Goal: Task Accomplishment & Management: Use online tool/utility

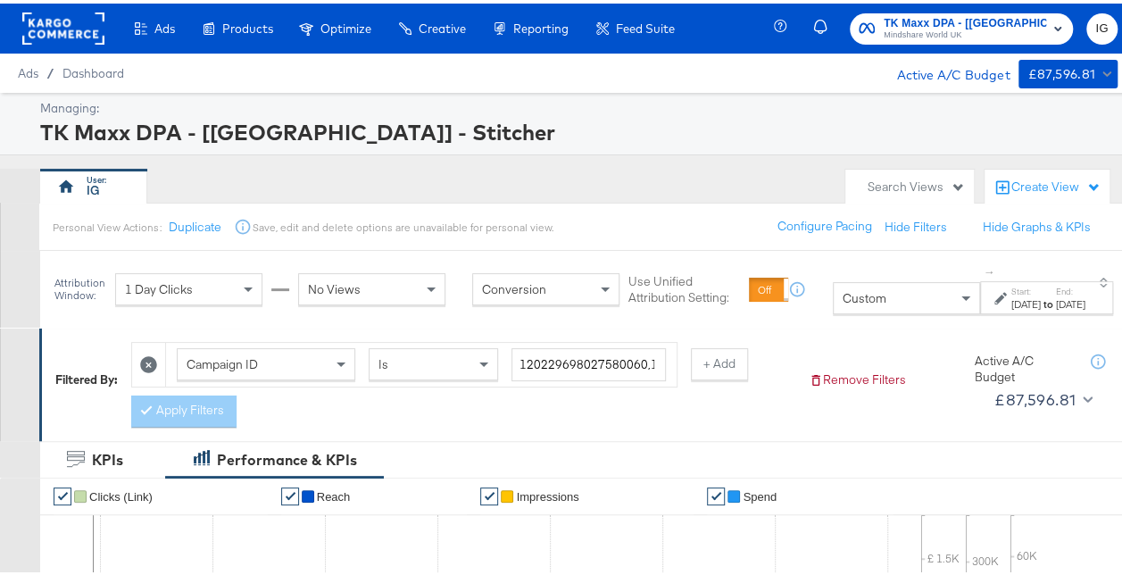
click at [1056, 293] on label "End:" at bounding box center [1070, 288] width 29 height 12
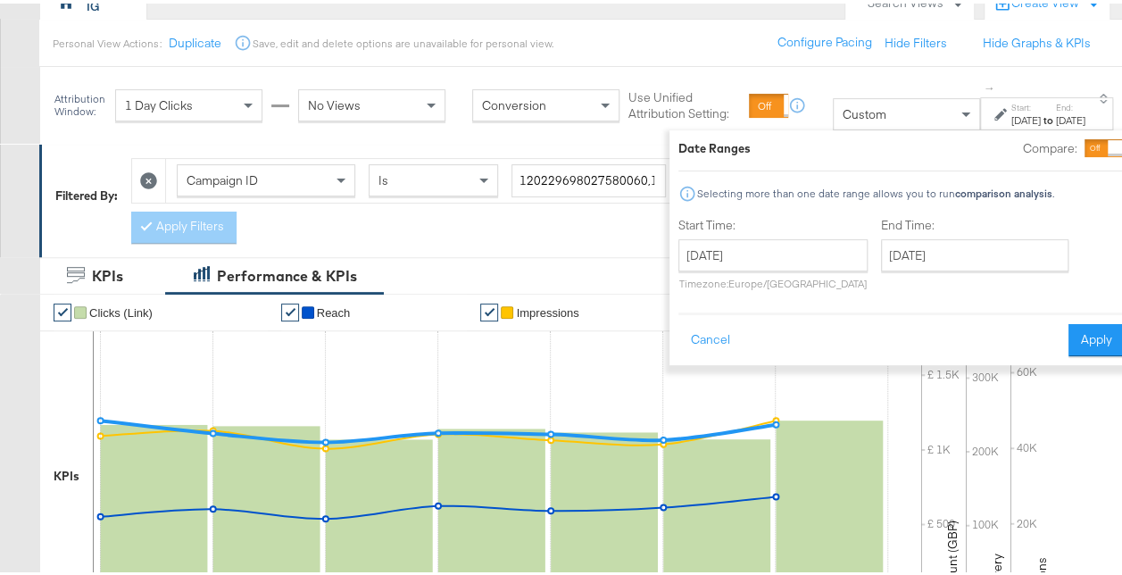
scroll to position [186, 0]
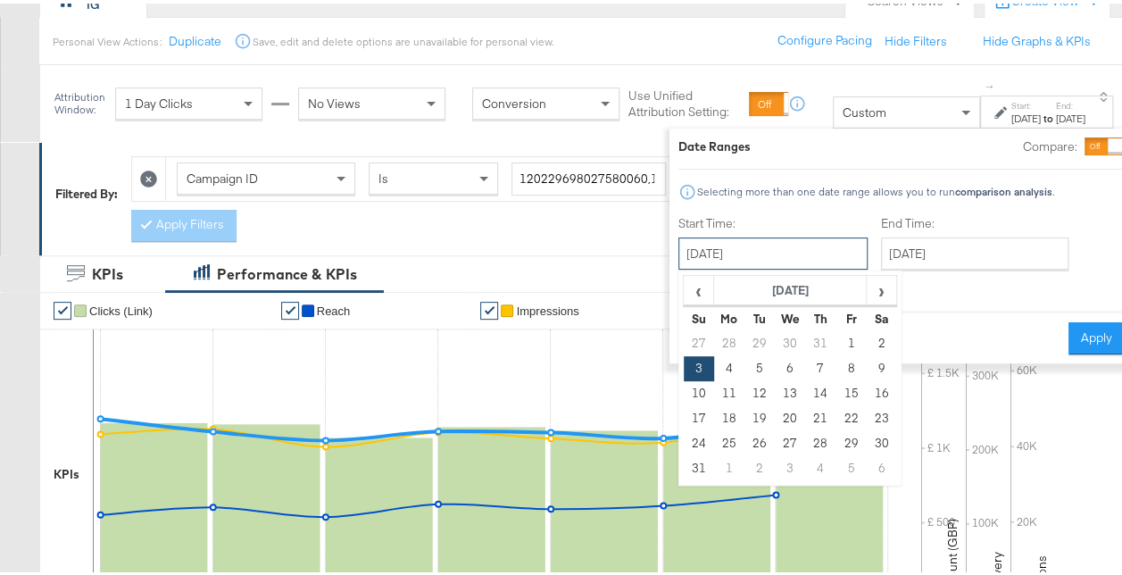
click at [779, 252] on input "[DATE]" at bounding box center [772, 250] width 189 height 32
click at [867, 294] on span "›" at bounding box center [881, 286] width 28 height 27
click at [683, 357] on td "7" at bounding box center [698, 365] width 30 height 25
type input "[DATE]"
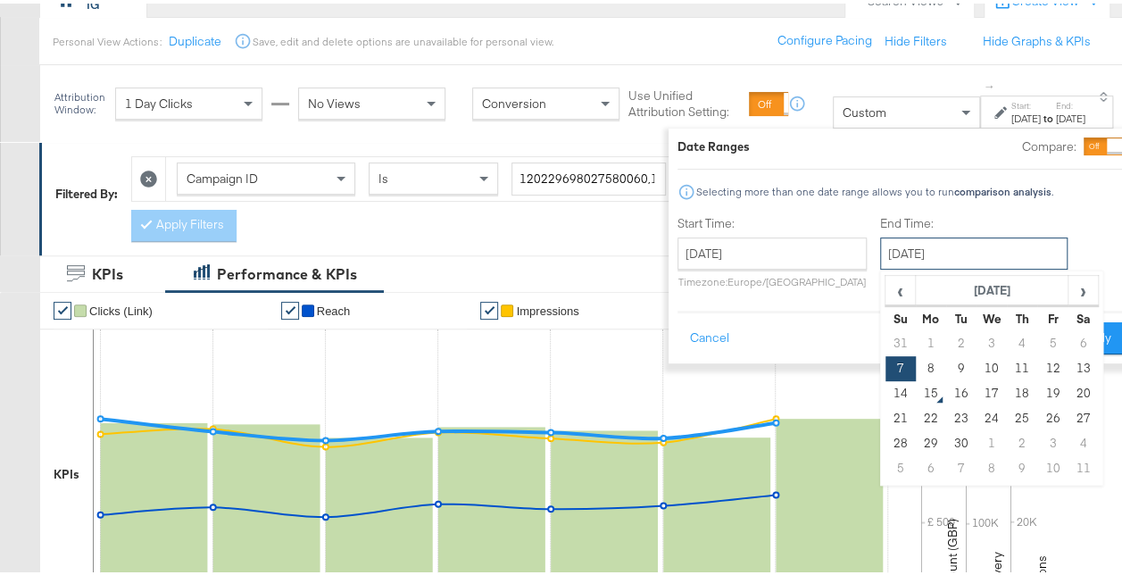
click at [917, 255] on input "[DATE]" at bounding box center [973, 250] width 187 height 32
click at [1067, 362] on td "13" at bounding box center [1082, 365] width 30 height 25
type input "[DATE]"
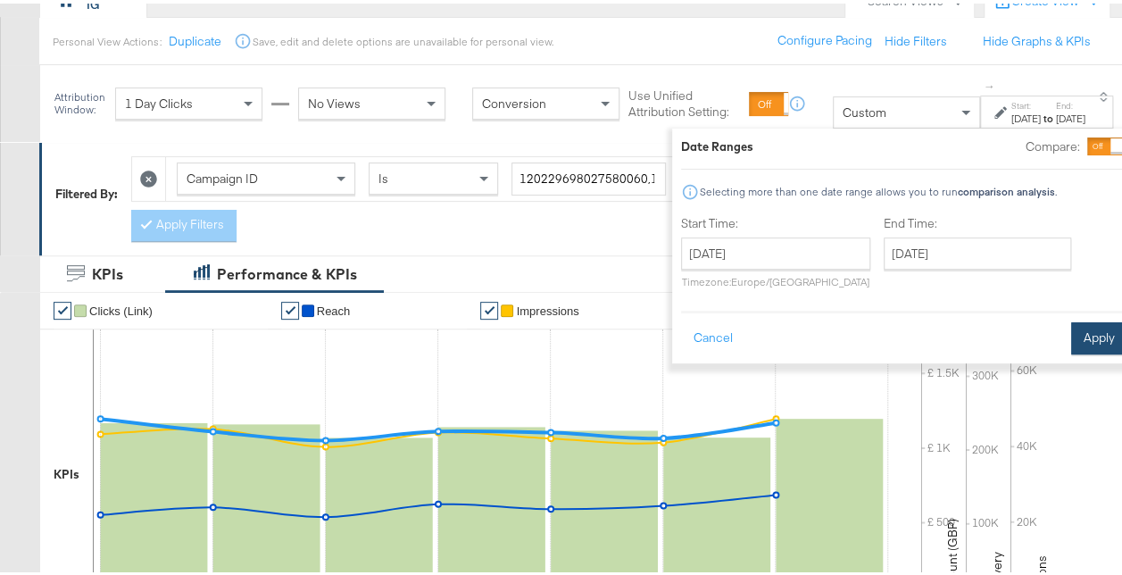
click at [1071, 337] on button "Apply" at bounding box center [1099, 335] width 56 height 32
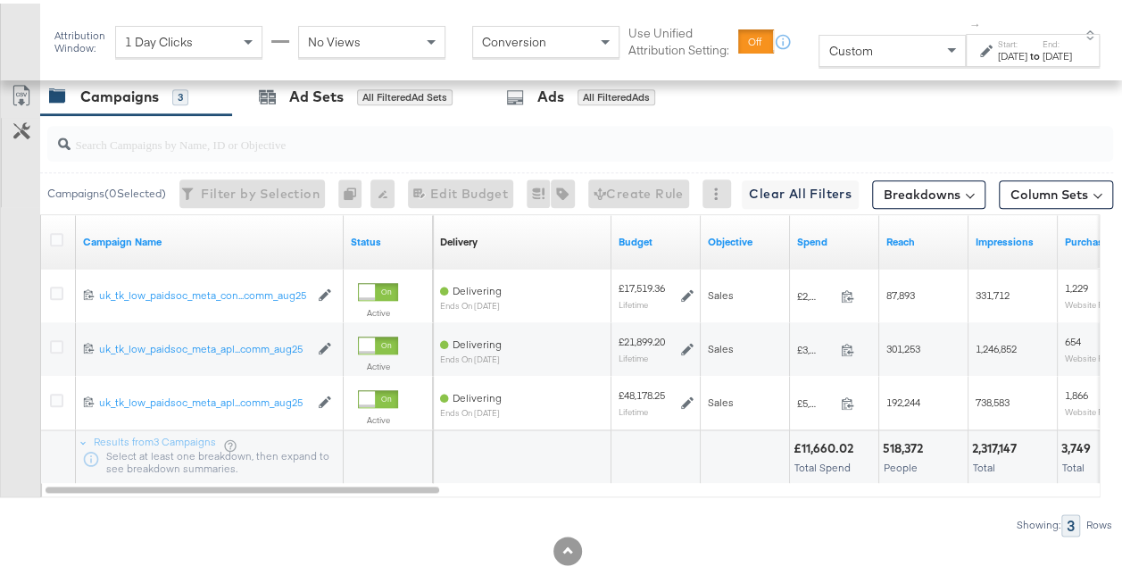
scroll to position [861, 0]
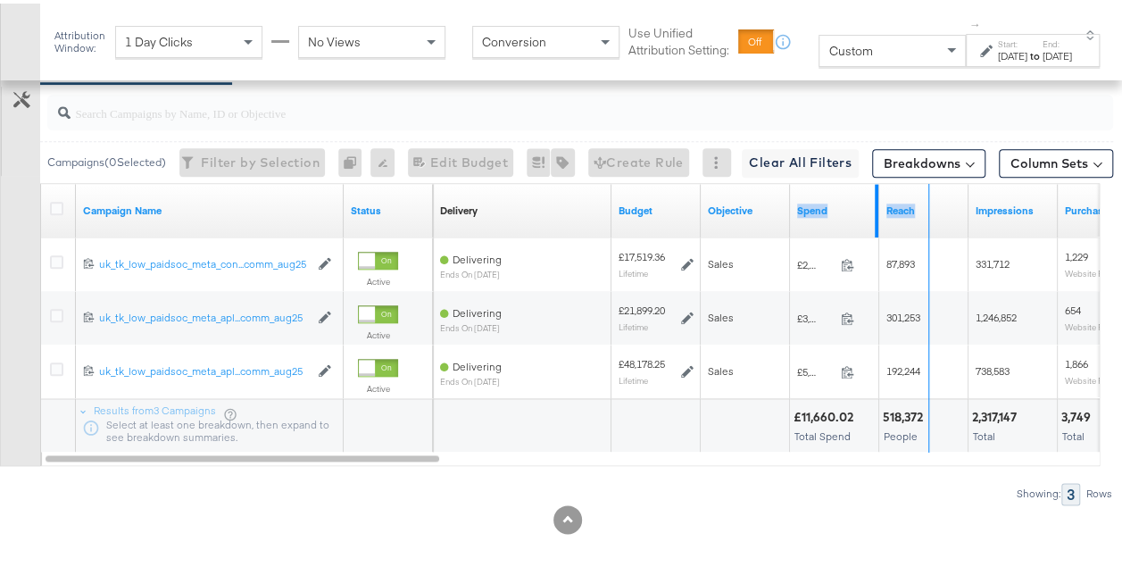
drag, startPoint x: 875, startPoint y: 210, endPoint x: 926, endPoint y: 207, distance: 51.8
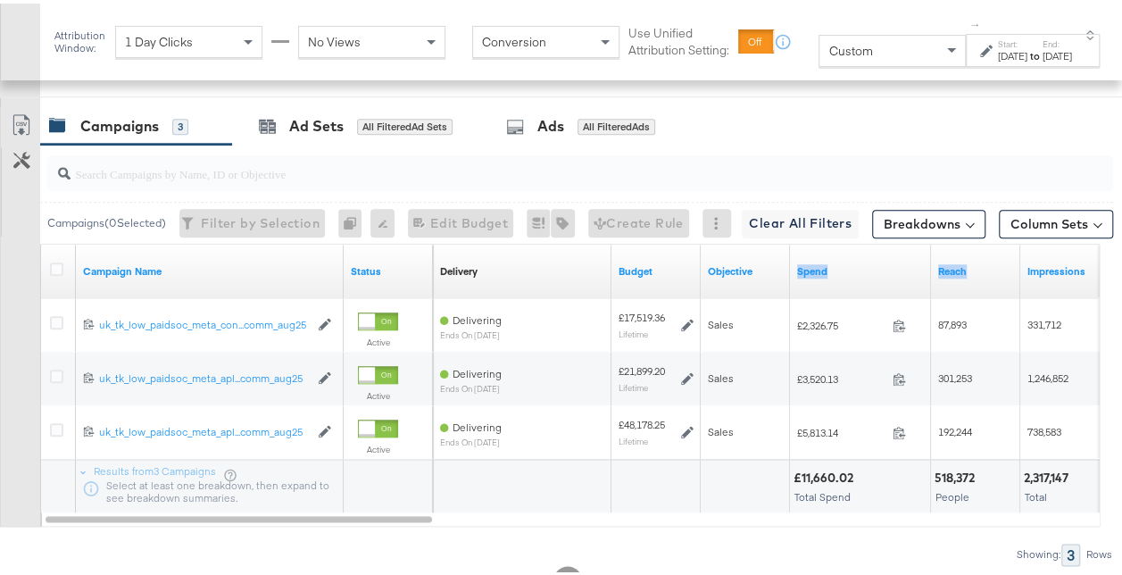
scroll to position [823, 0]
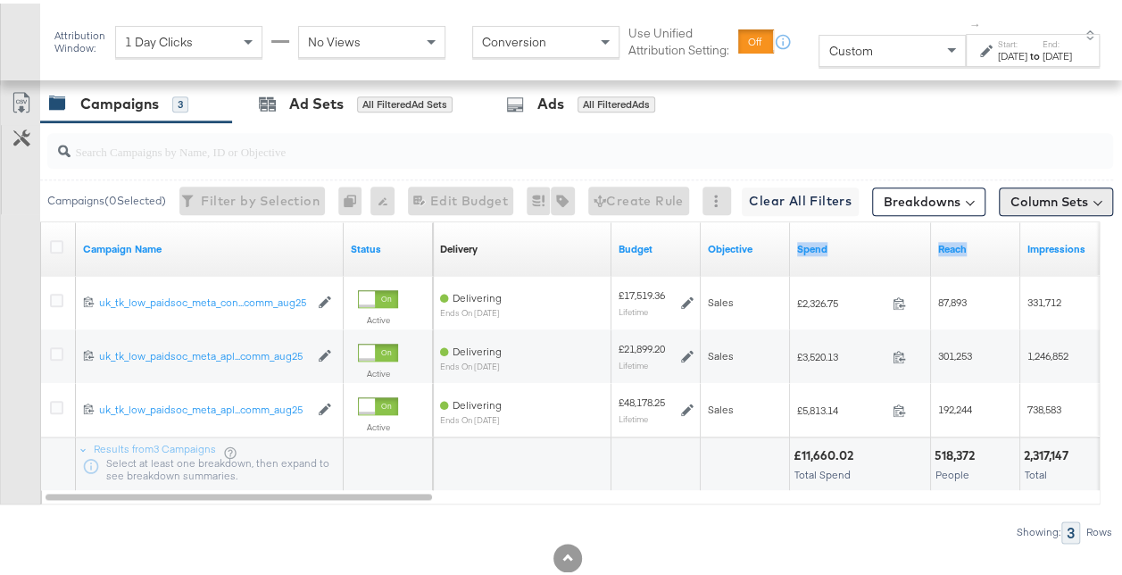
click at [1037, 189] on button "Column Sets" at bounding box center [1056, 198] width 114 height 29
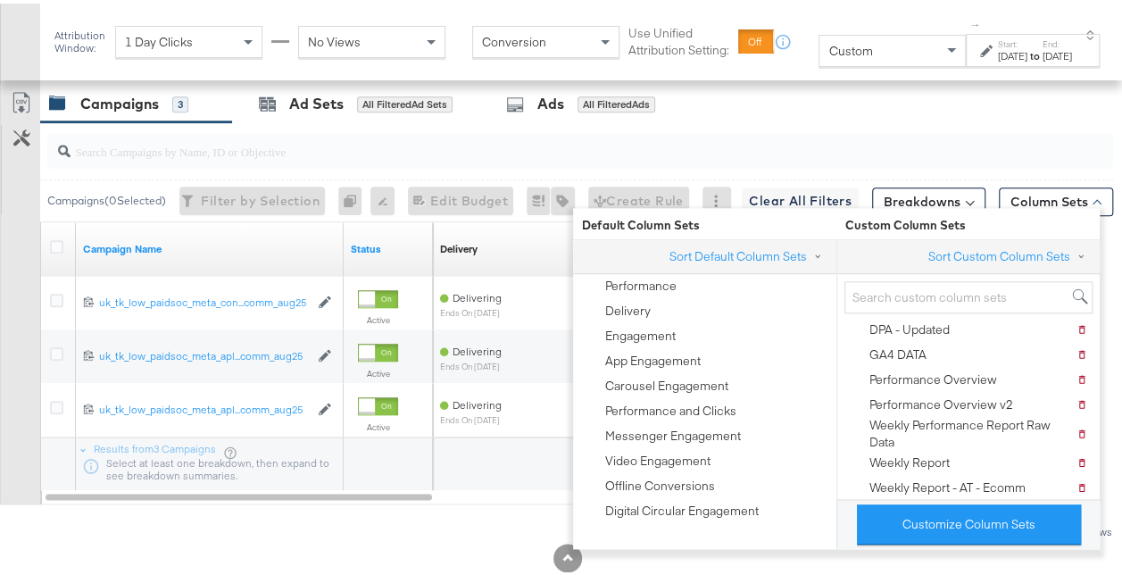
scroll to position [143, 0]
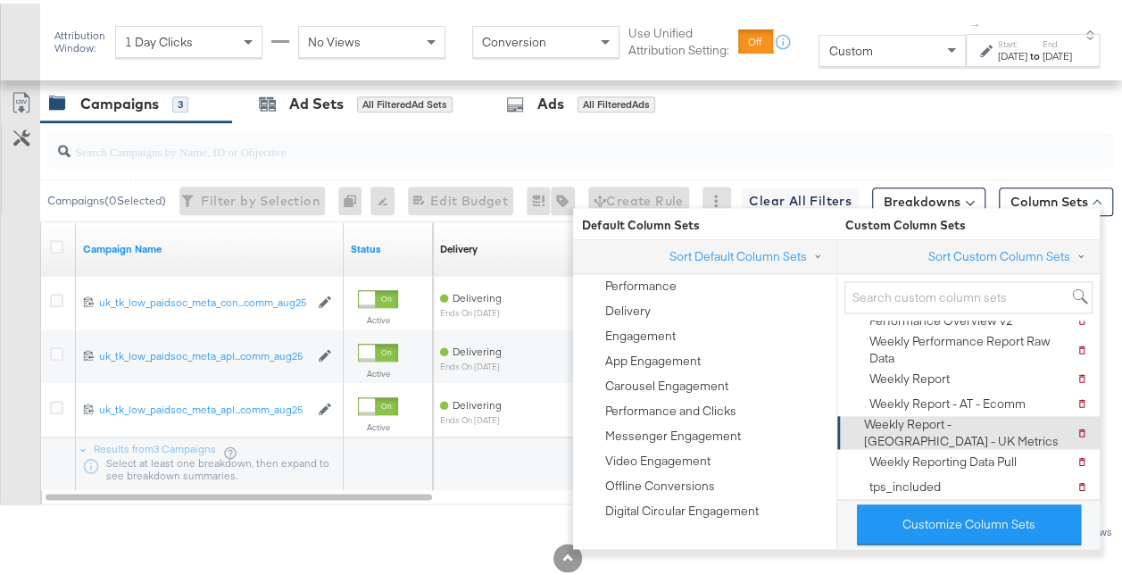
click at [839, 414] on li "Weekly Report - [GEOGRAPHIC_DATA] - UK Metrics Delete Weekly Report - [GEOGRAPH…" at bounding box center [968, 428] width 262 height 33
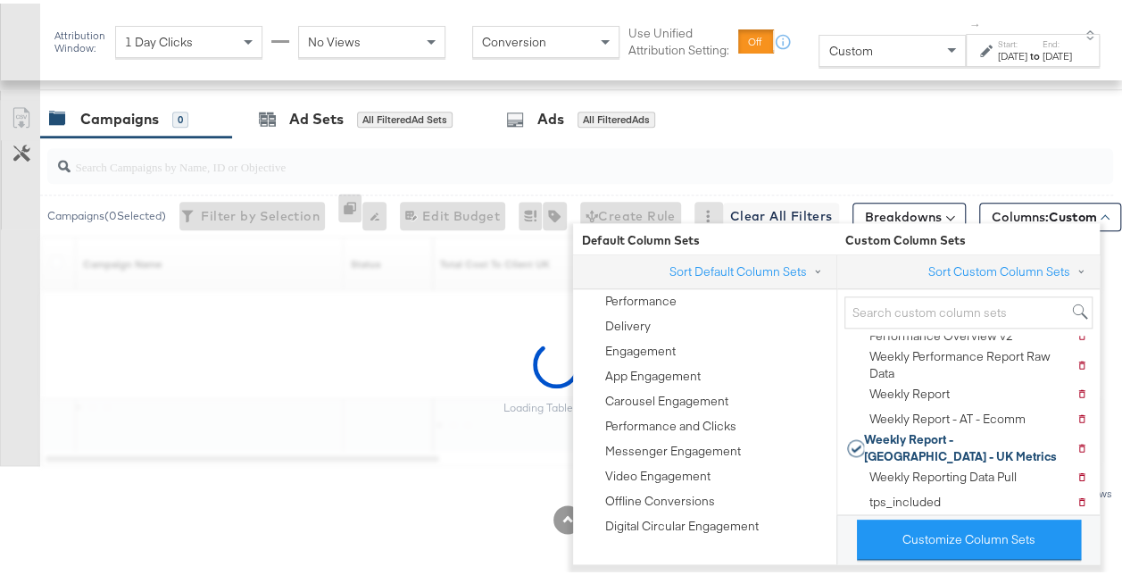
scroll to position [823, 0]
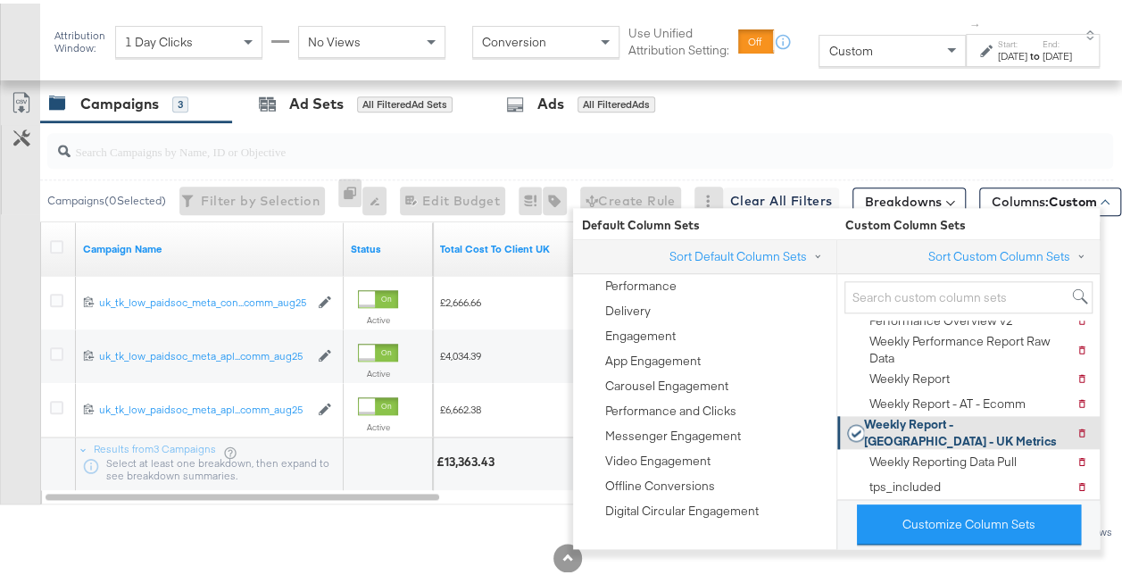
click at [853, 420] on icon at bounding box center [855, 429] width 17 height 18
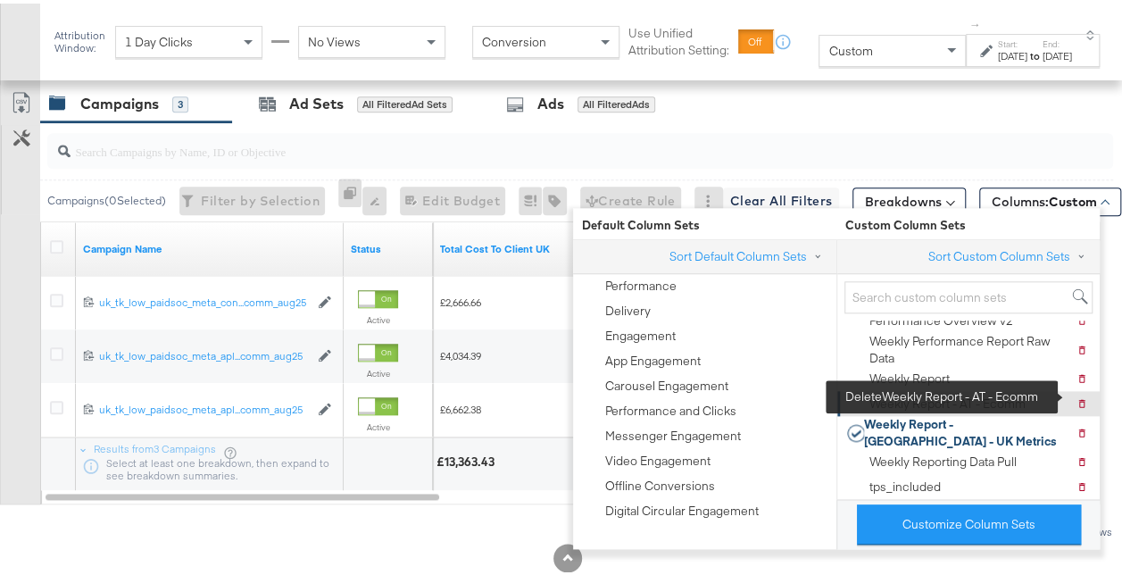
click at [1076, 394] on icon at bounding box center [1081, 399] width 11 height 11
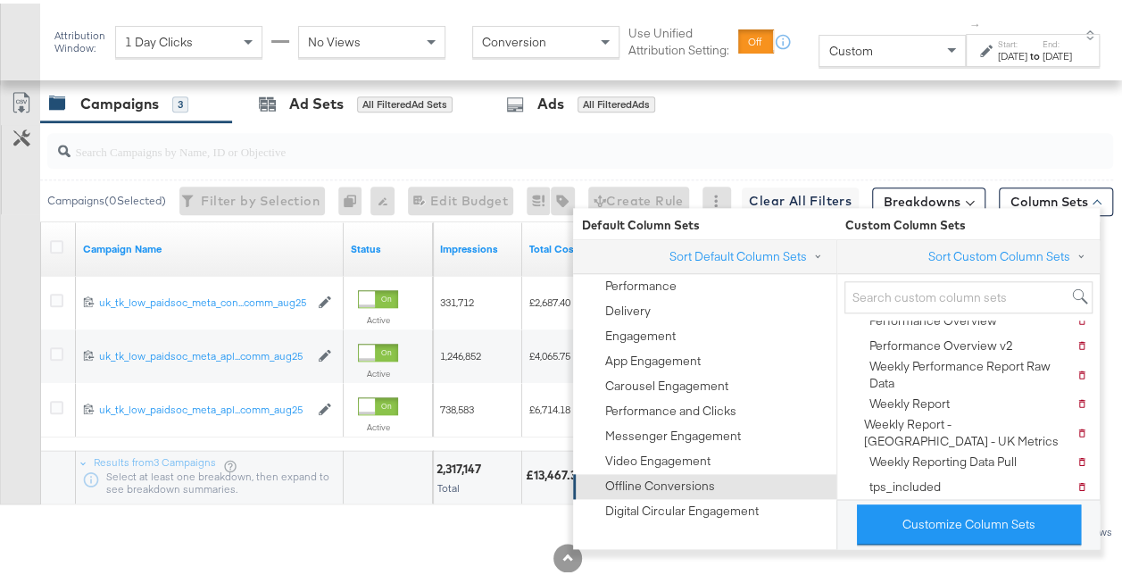
click at [822, 483] on li "Offline Conversions" at bounding box center [704, 482] width 263 height 25
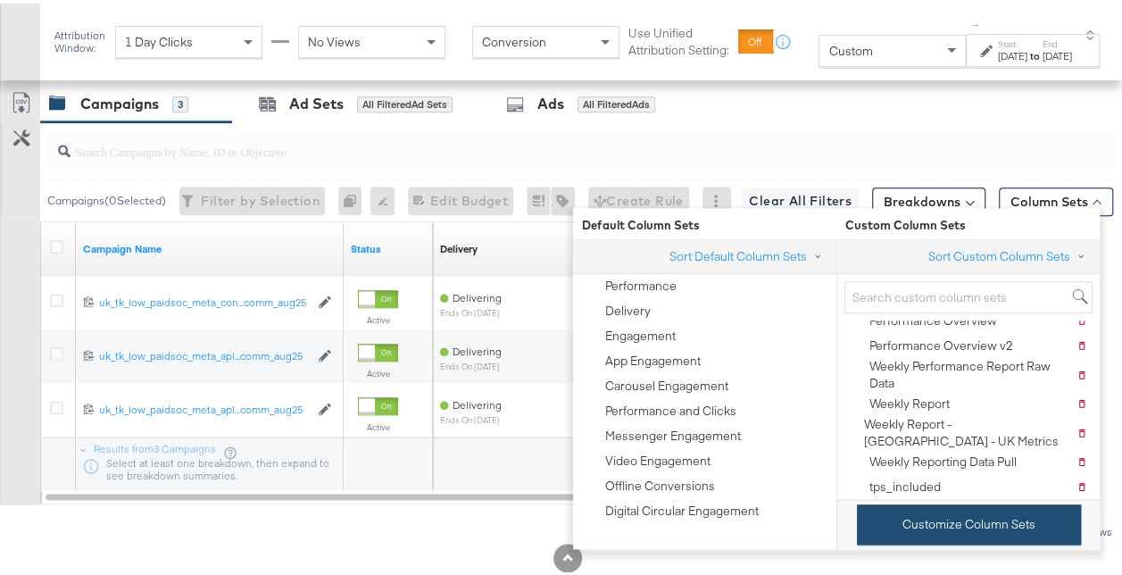
click at [962, 527] on button "Customize Column Sets" at bounding box center [969, 521] width 224 height 40
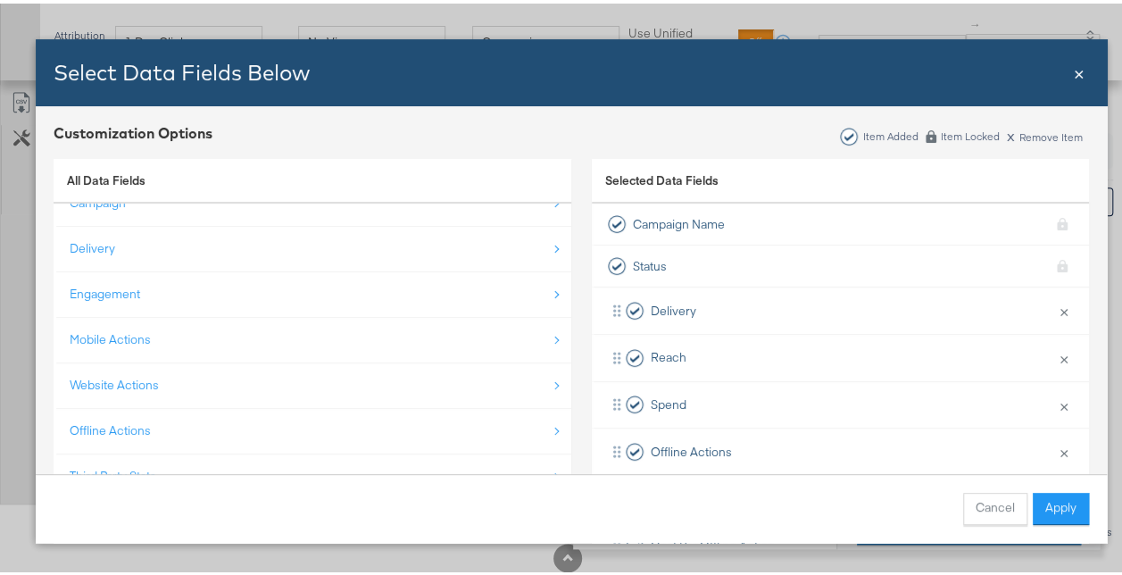
scroll to position [861, 0]
